Goal: Find specific page/section: Find specific page/section

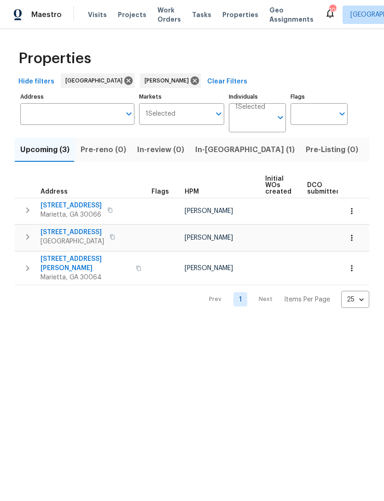
click at [100, 259] on span "[STREET_ADDRESS][PERSON_NAME]" at bounding box center [86, 263] width 90 height 18
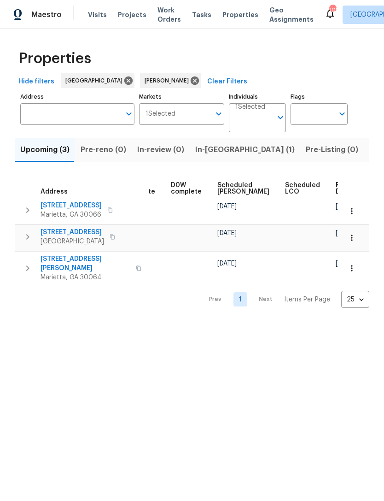
scroll to position [0, 232]
click at [206, 151] on span "In-[GEOGRAPHIC_DATA] (1)" at bounding box center [245, 149] width 100 height 13
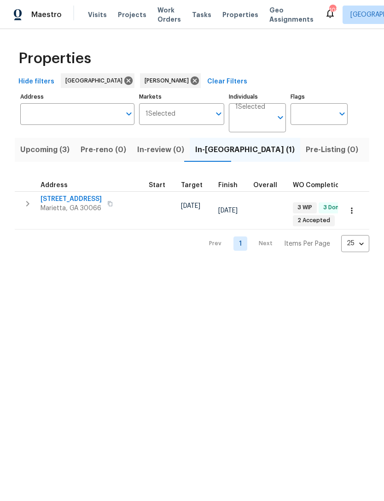
scroll to position [0, 197]
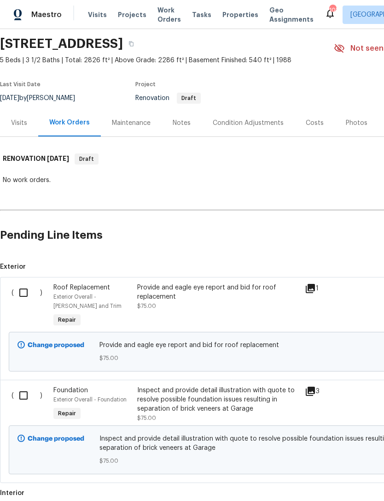
scroll to position [32, 0]
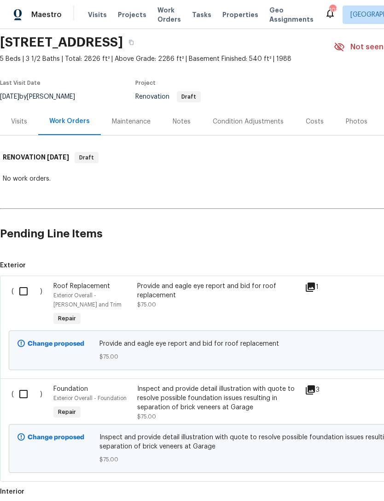
click at [15, 127] on div "Visits" at bounding box center [19, 121] width 38 height 27
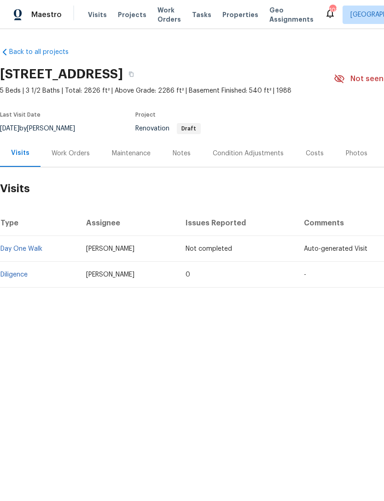
click at [72, 154] on div "Work Orders" at bounding box center [71, 153] width 38 height 9
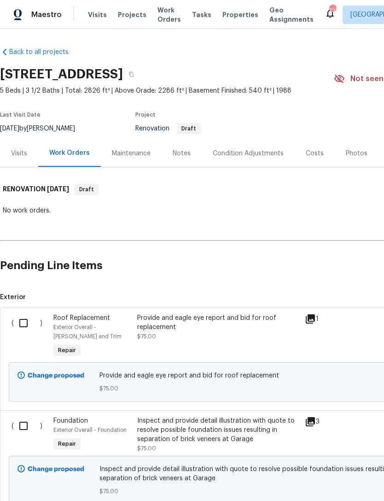
scroll to position [0, -1]
